Goal: Information Seeking & Learning: Learn about a topic

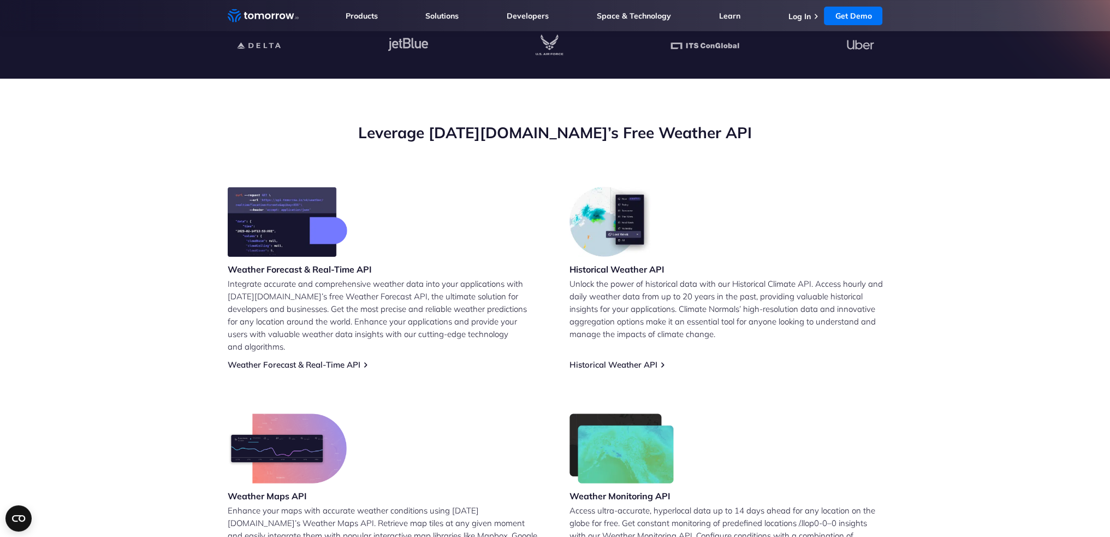
scroll to position [328, 0]
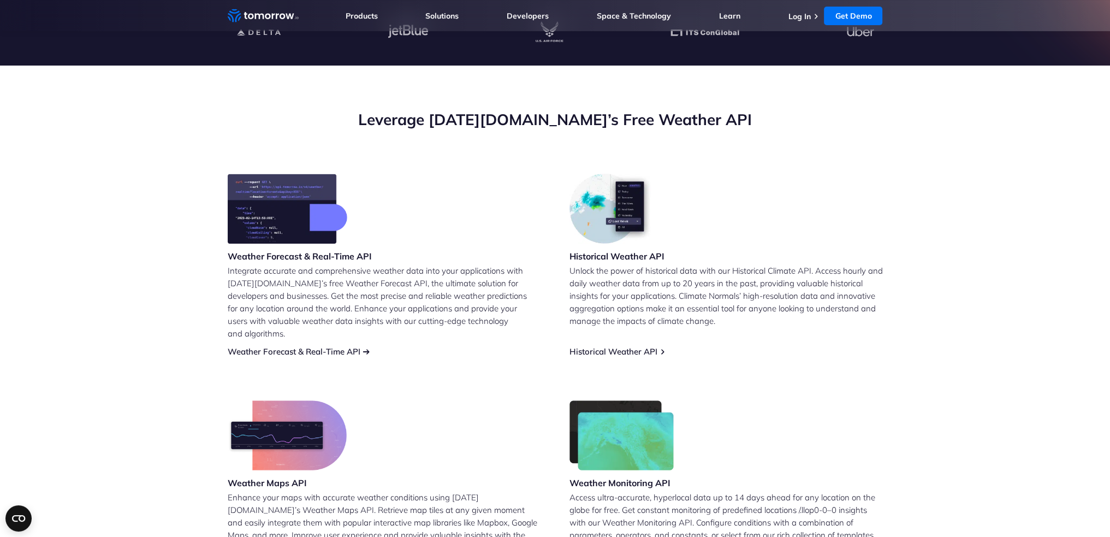
click at [326, 346] on link "Weather Forecast & Real-Time API" at bounding box center [294, 351] width 133 height 10
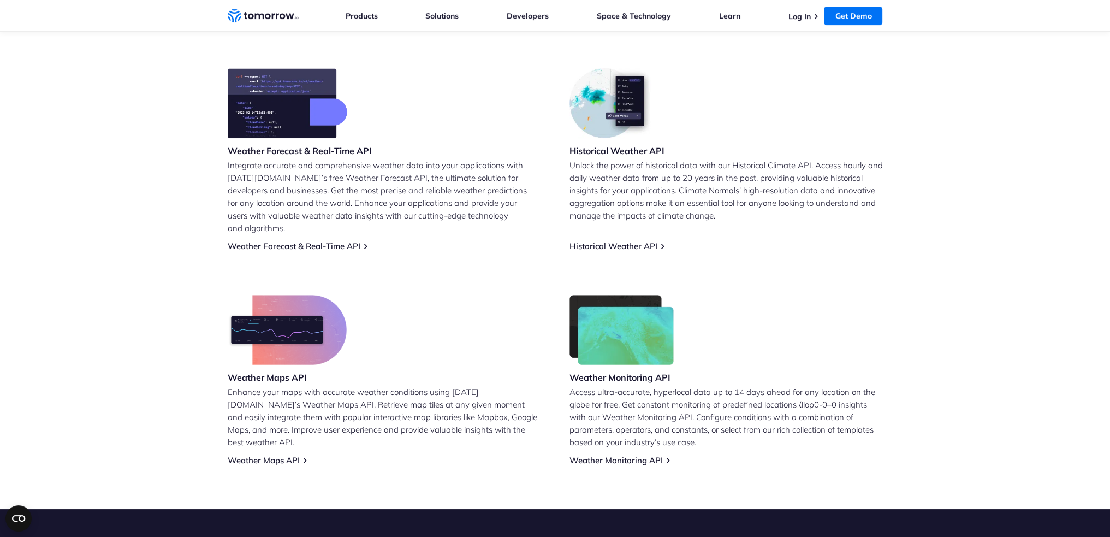
scroll to position [437, 0]
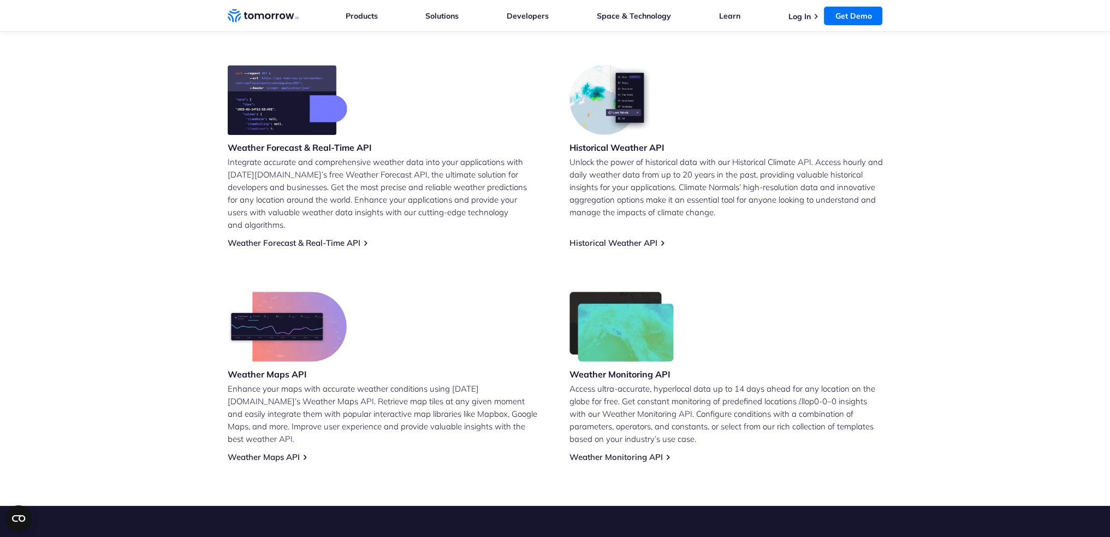
click at [295, 313] on img at bounding box center [287, 327] width 119 height 70
click at [282, 451] on link "Weather Maps API" at bounding box center [264, 456] width 72 height 10
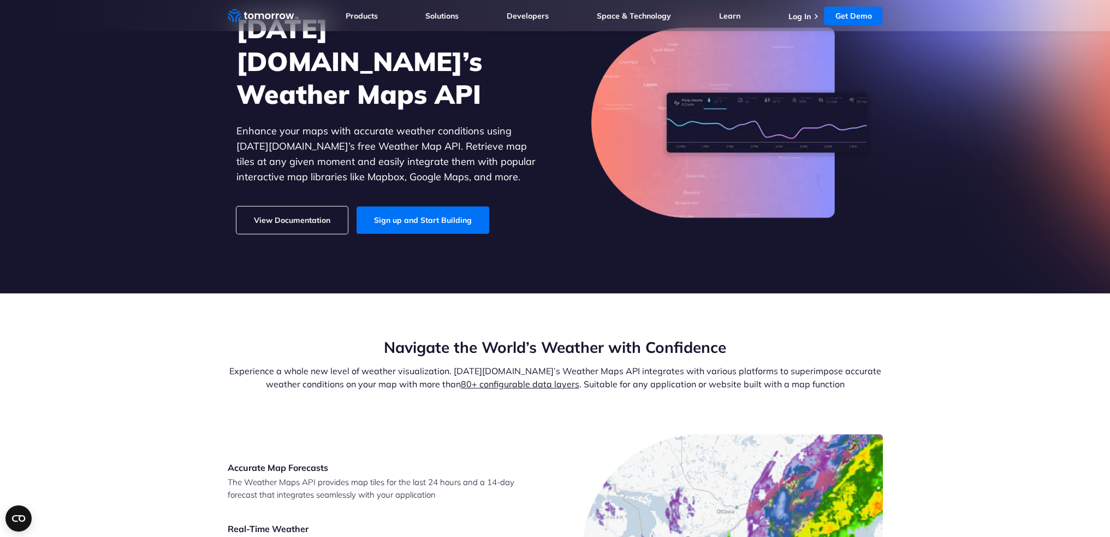
scroll to position [109, 0]
